Goal: Task Accomplishment & Management: Manage account settings

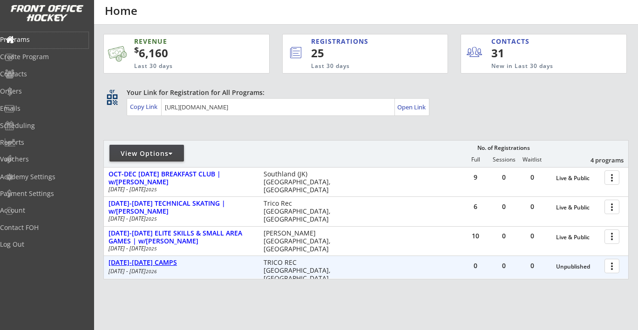
click at [150, 263] on div "MAR 22-25 CAMPS" at bounding box center [181, 263] width 145 height 8
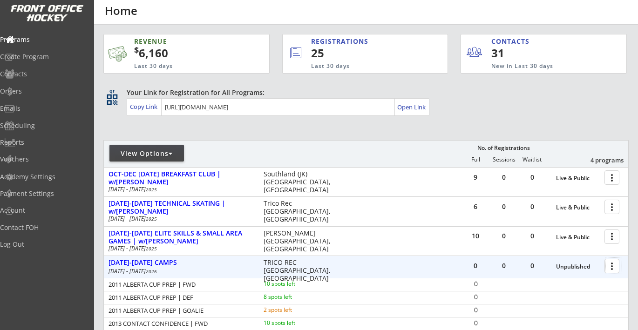
click at [611, 270] on div at bounding box center [613, 266] width 16 height 16
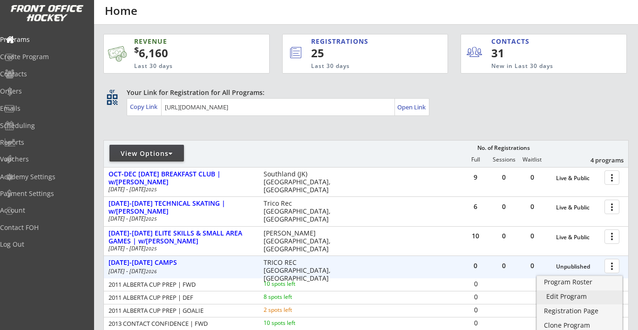
click at [578, 295] on div "Edit Program" at bounding box center [579, 296] width 67 height 7
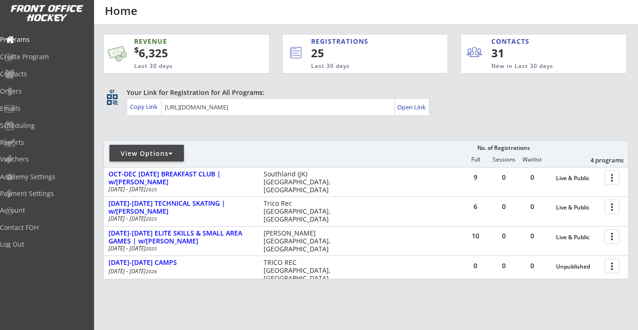
scroll to position [7, 0]
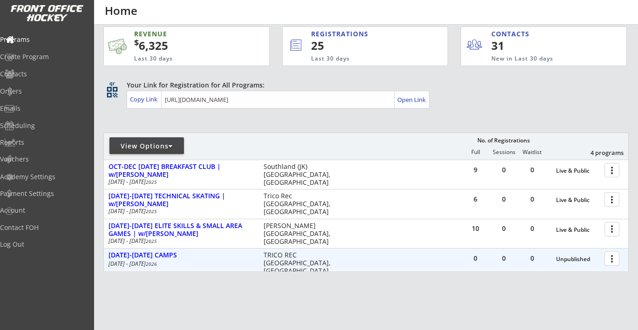
click at [613, 260] on div at bounding box center [613, 258] width 16 height 16
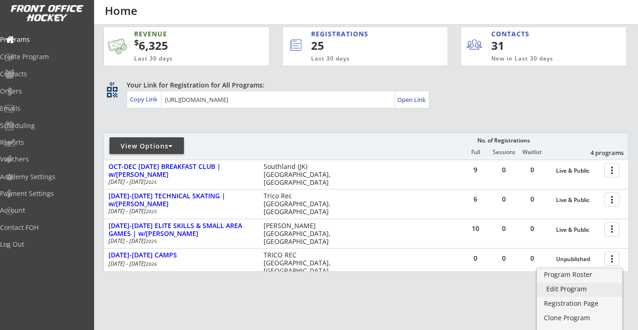
click at [581, 292] on div "Edit Program" at bounding box center [579, 289] width 67 height 7
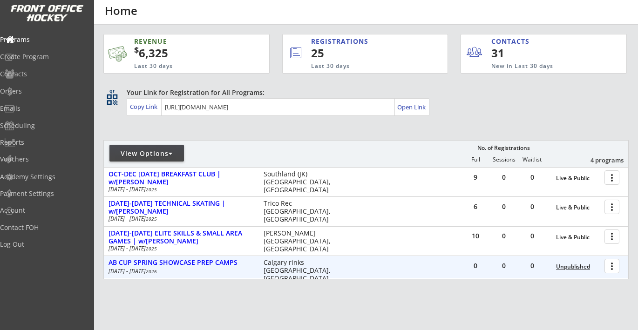
click at [575, 266] on div "Unpublished" at bounding box center [578, 267] width 44 height 7
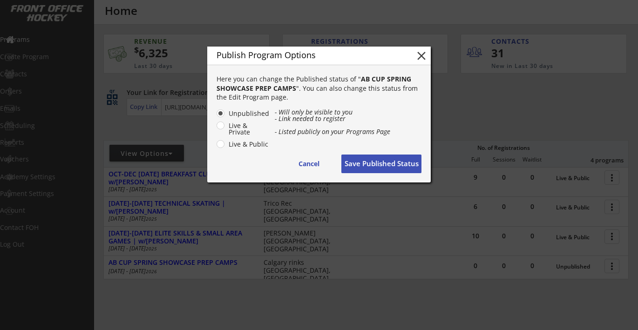
click at [247, 143] on label "Live & Public" at bounding box center [248, 144] width 44 height 7
click at [216, 116] on input "Live & Public" at bounding box center [213, 113] width 6 height 6
radio input "true"
click at [372, 164] on button "Save Published Status" at bounding box center [381, 164] width 80 height 19
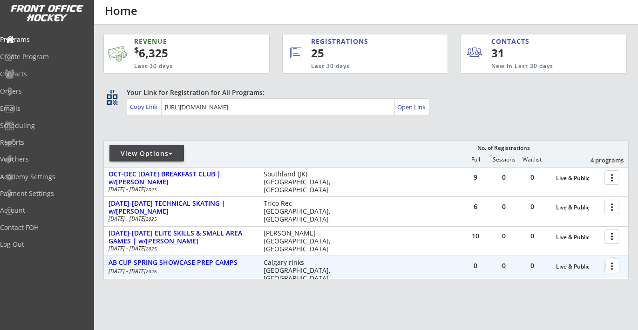
click at [613, 264] on div at bounding box center [613, 266] width 16 height 16
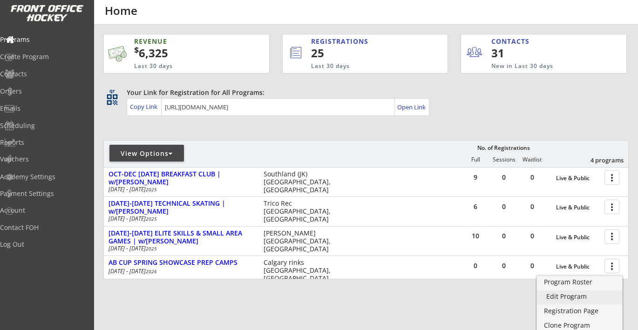
click at [580, 297] on div "Edit Program" at bounding box center [579, 296] width 67 height 7
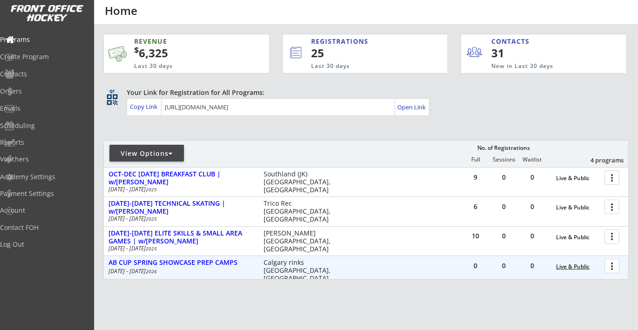
click at [560, 267] on div "Live & Public" at bounding box center [578, 267] width 44 height 7
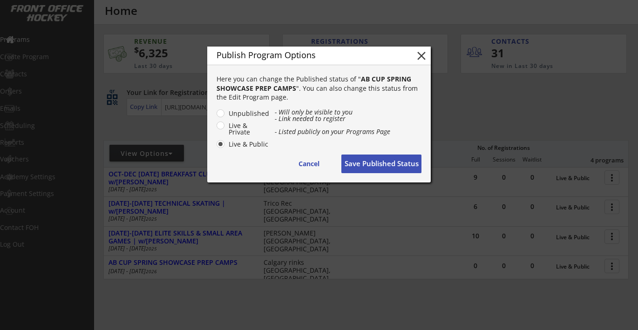
click at [238, 128] on label "Live & Private" at bounding box center [248, 128] width 44 height 13
click at [216, 116] on input "Live & Private" at bounding box center [213, 113] width 6 height 6
radio input "true"
click at [365, 165] on button "Save Published Status" at bounding box center [381, 164] width 80 height 19
